Goal: Task Accomplishment & Management: Use online tool/utility

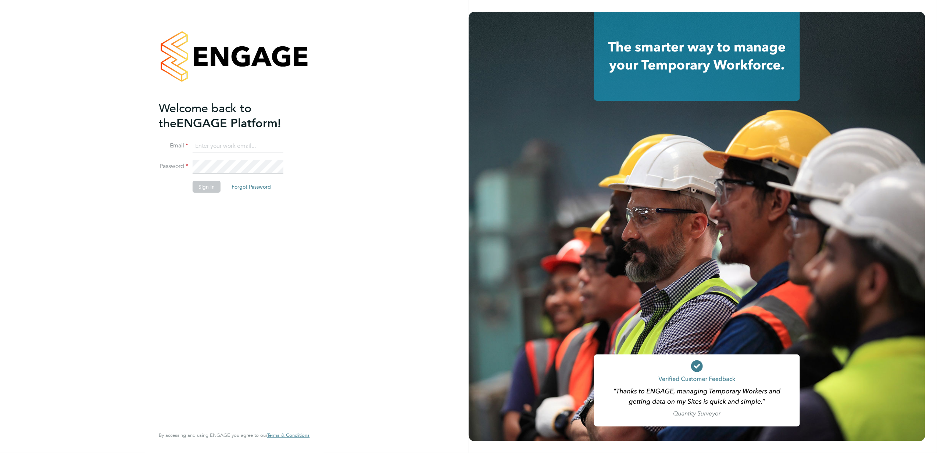
type input "[PERSON_NAME][EMAIL_ADDRESS][PERSON_NAME][DOMAIN_NAME]"
click at [207, 191] on button "Sign In" at bounding box center [207, 187] width 28 height 12
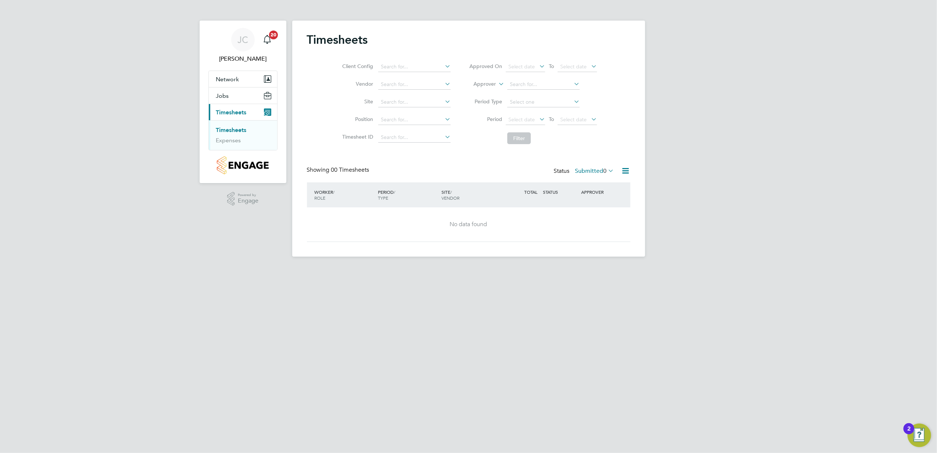
click at [600, 170] on label "Submitted 0" at bounding box center [594, 170] width 39 height 7
click at [582, 214] on li "Approved" at bounding box center [584, 215] width 34 height 10
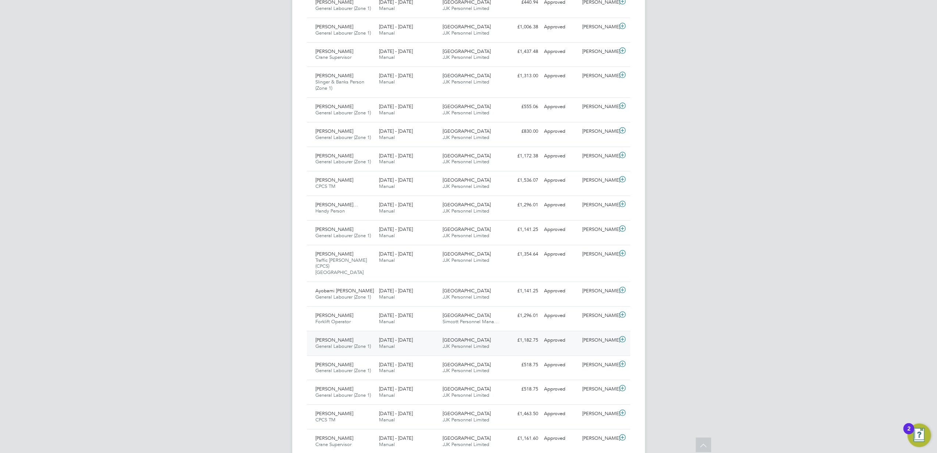
click at [343, 343] on span "General Labourer (Zone 1)" at bounding box center [343, 346] width 55 height 6
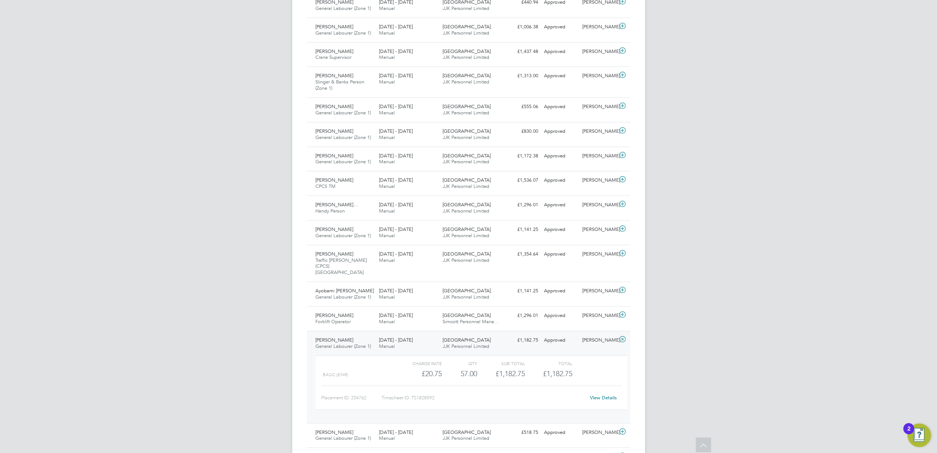
scroll to position [18, 64]
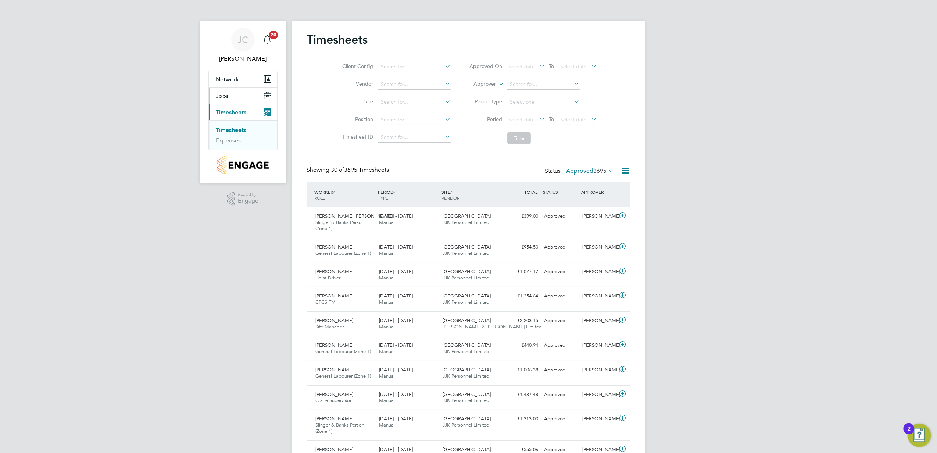
click at [246, 94] on button "Jobs" at bounding box center [243, 95] width 68 height 16
click at [239, 126] on link "Placements" at bounding box center [231, 123] width 31 height 7
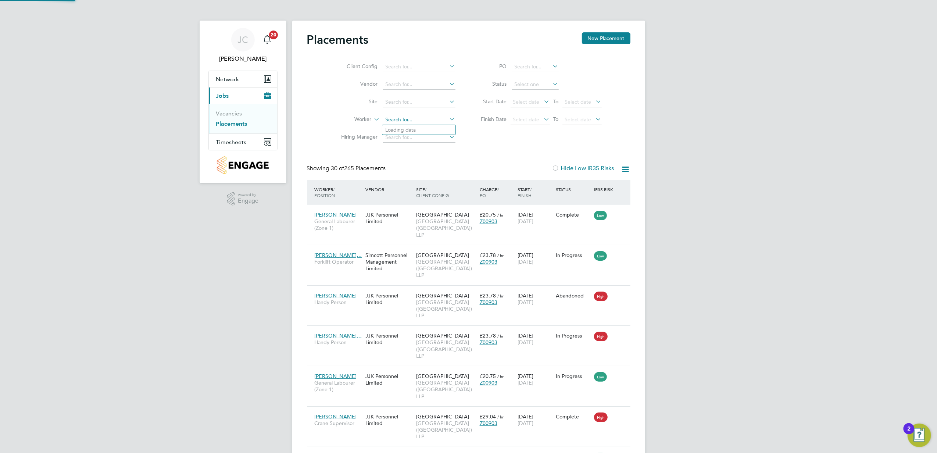
click at [402, 119] on input at bounding box center [419, 120] width 72 height 10
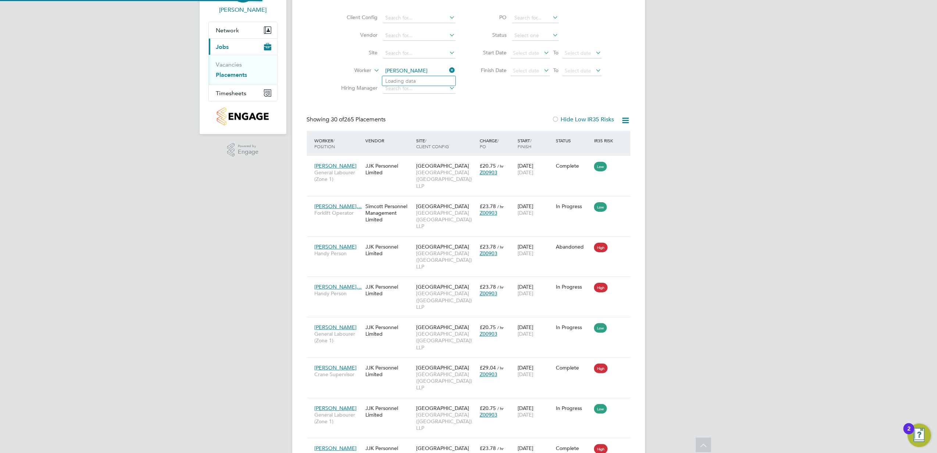
type input "[PERSON_NAME]"
click at [398, 69] on input at bounding box center [419, 71] width 72 height 10
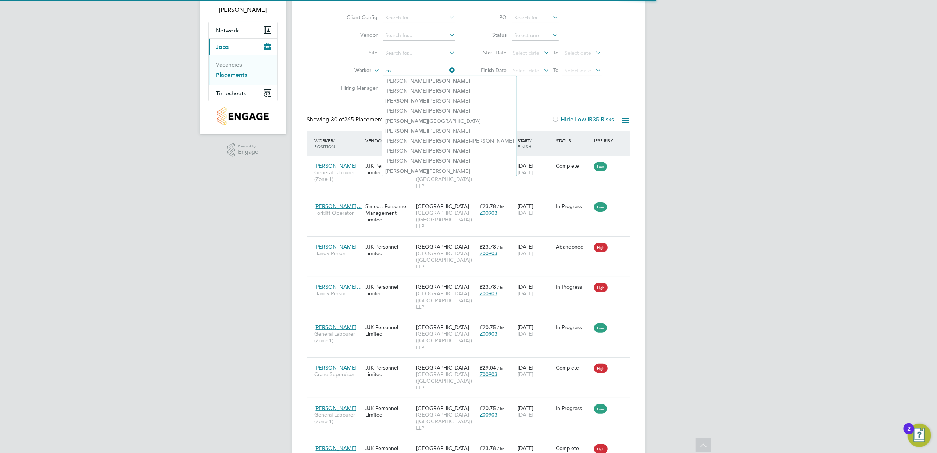
type input "c"
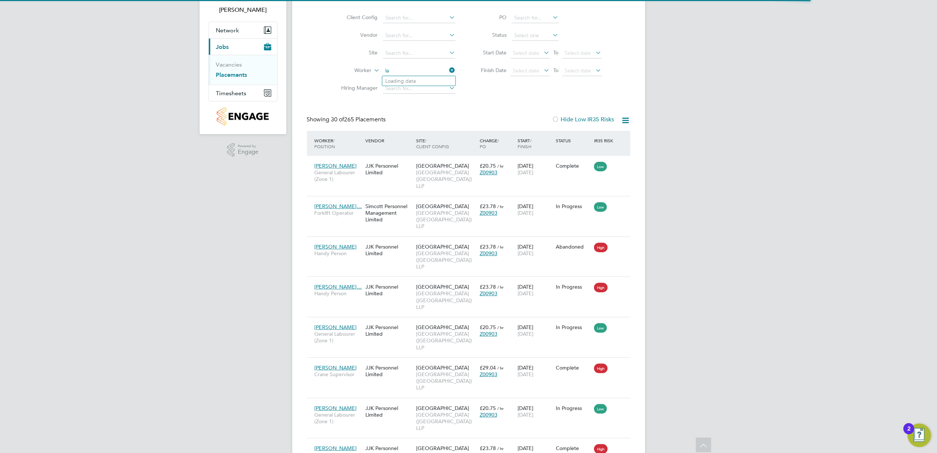
type input "l"
click at [442, 92] on li "[PERSON_NAME]" at bounding box center [435, 91] width 106 height 10
type input "[PERSON_NAME]"
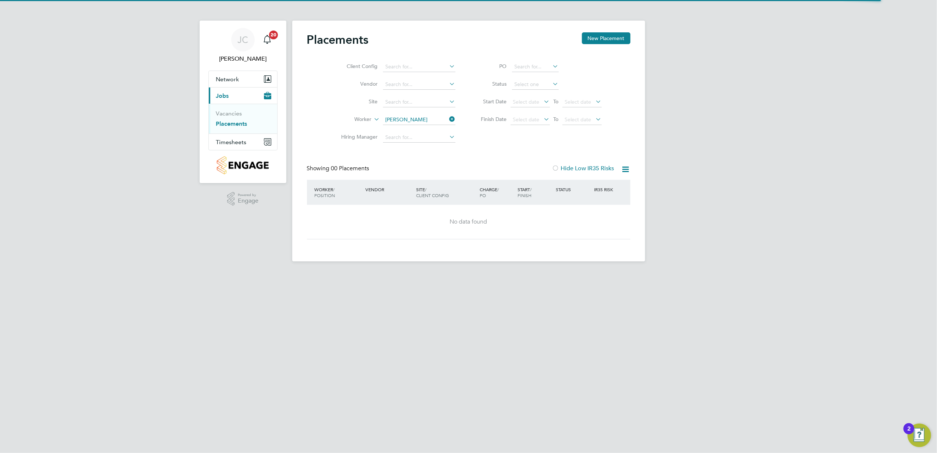
click at [448, 120] on icon at bounding box center [448, 119] width 0 height 10
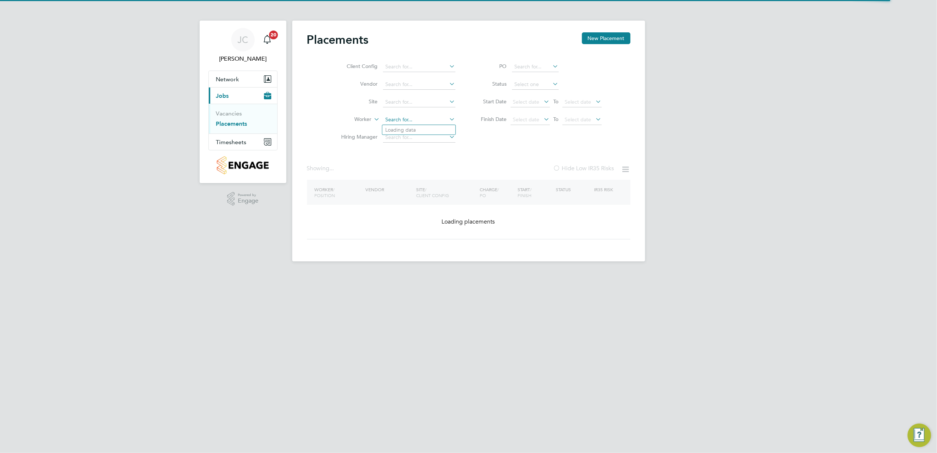
click at [440, 119] on input at bounding box center [419, 120] width 72 height 10
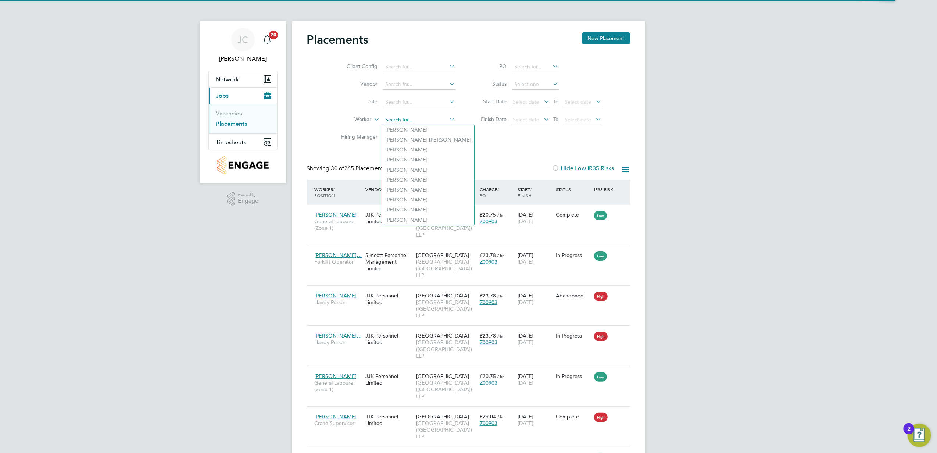
scroll to position [35, 64]
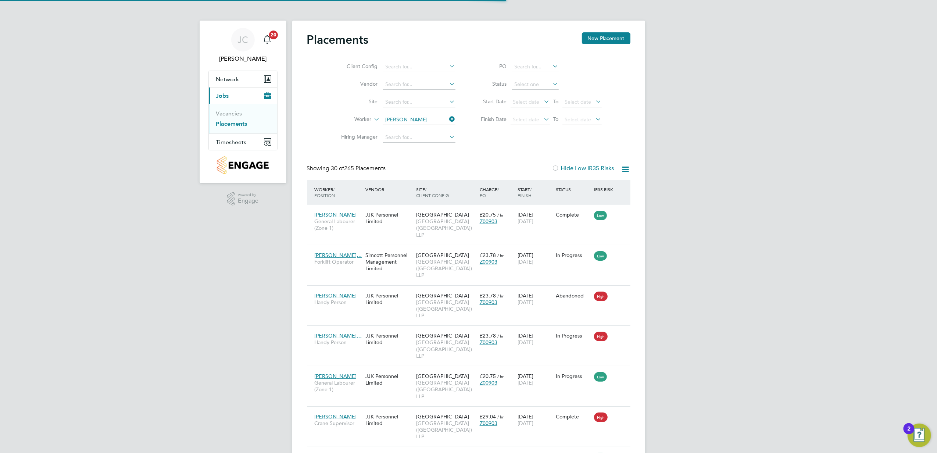
click at [426, 199] on li "Cannden [PERSON_NAME] s" at bounding box center [418, 199] width 73 height 10
type input "Cannden [PERSON_NAME]"
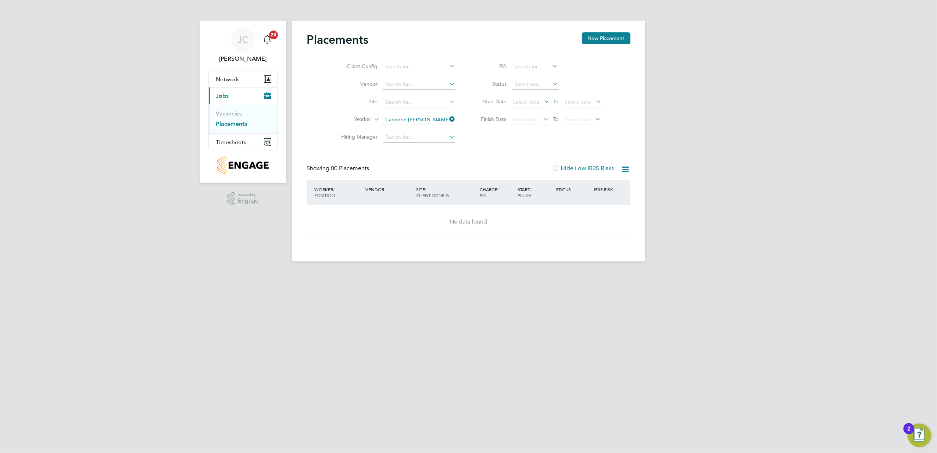
click at [448, 121] on icon at bounding box center [448, 119] width 0 height 10
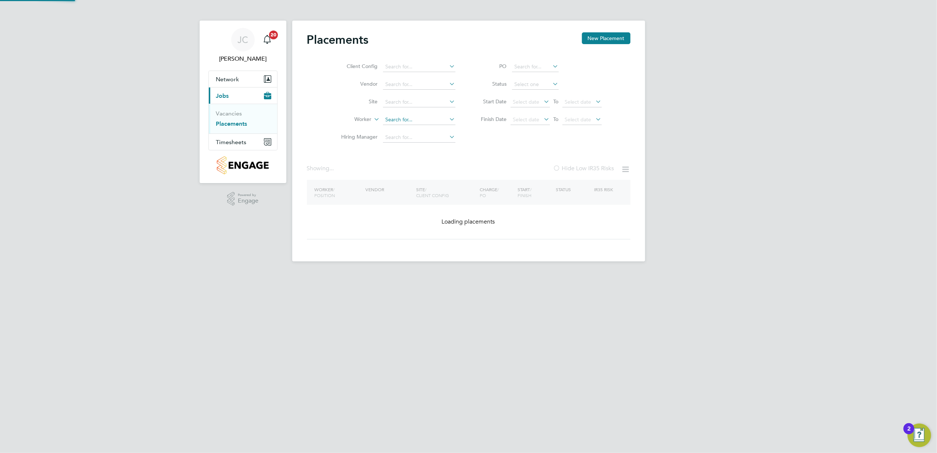
click at [431, 119] on input at bounding box center [419, 120] width 72 height 10
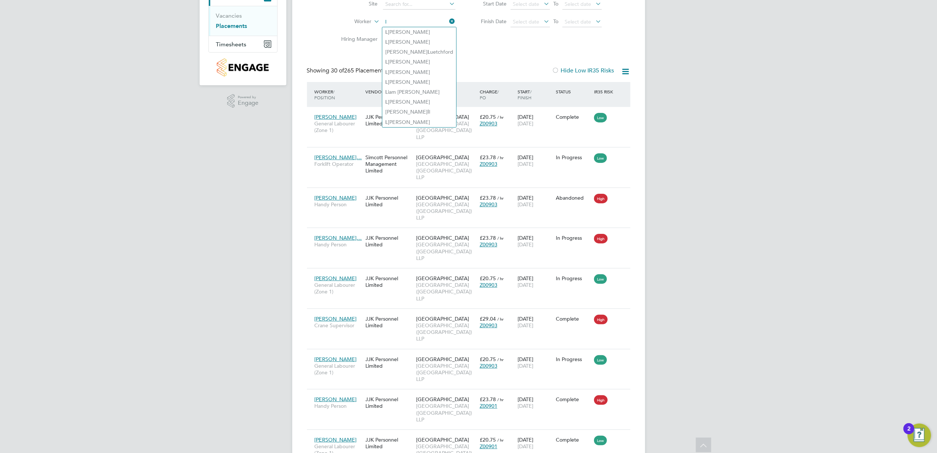
type input "l"
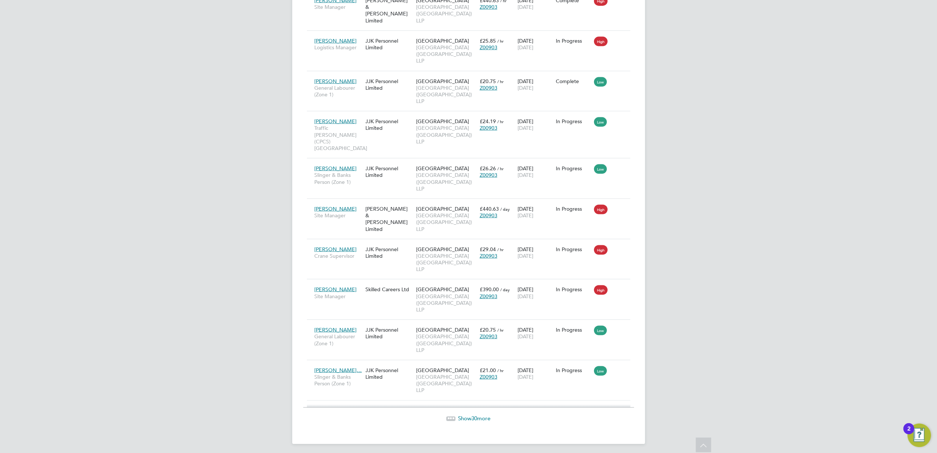
click at [474, 417] on span "30" at bounding box center [475, 418] width 6 height 7
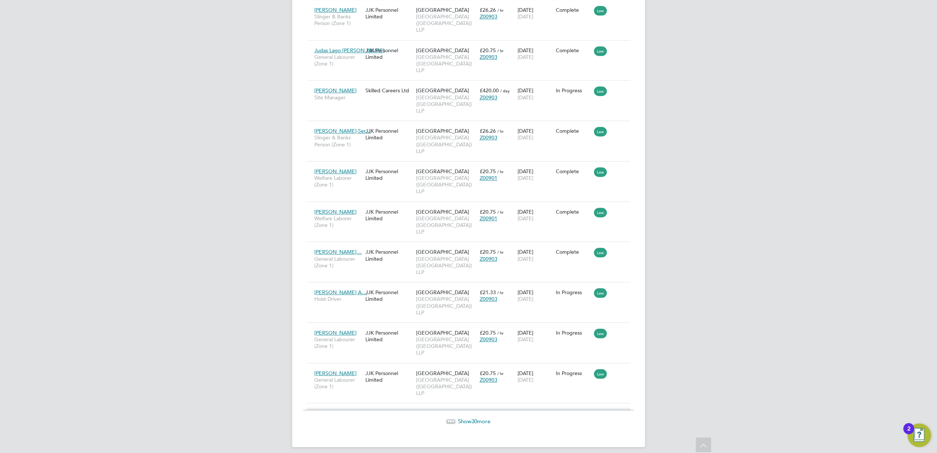
click at [470, 418] on span "Show 30 more" at bounding box center [474, 421] width 32 height 7
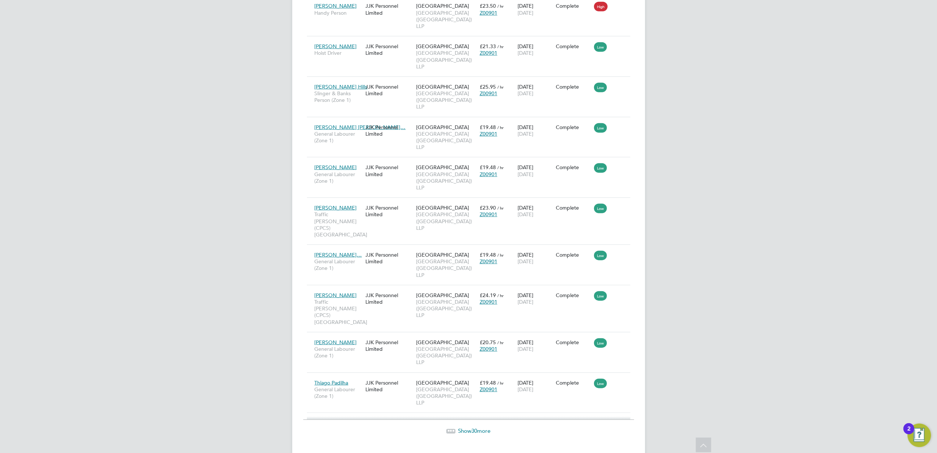
click at [473, 427] on span "30" at bounding box center [475, 430] width 6 height 7
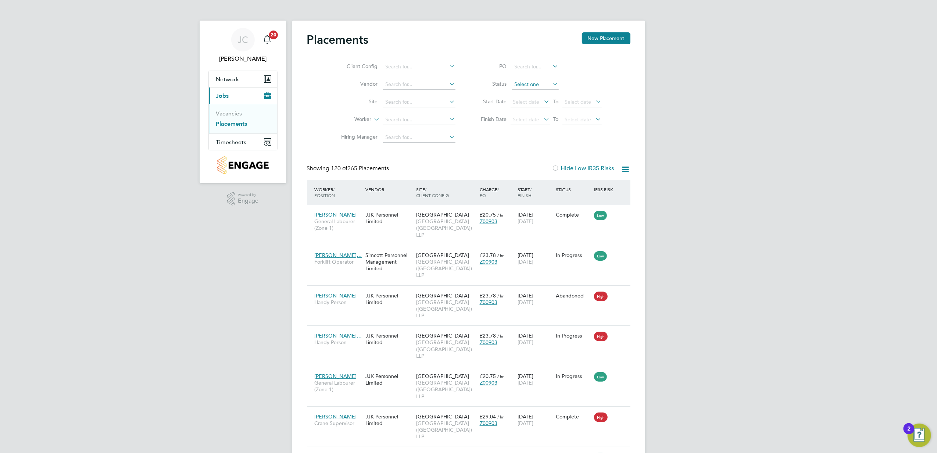
click at [517, 84] on input at bounding box center [535, 84] width 47 height 10
click at [519, 92] on li "Active" at bounding box center [534, 95] width 47 height 10
type input "Active"
click at [422, 102] on input at bounding box center [419, 102] width 72 height 10
click at [423, 102] on input at bounding box center [419, 102] width 72 height 10
